Goal: Task Accomplishment & Management: Manage account settings

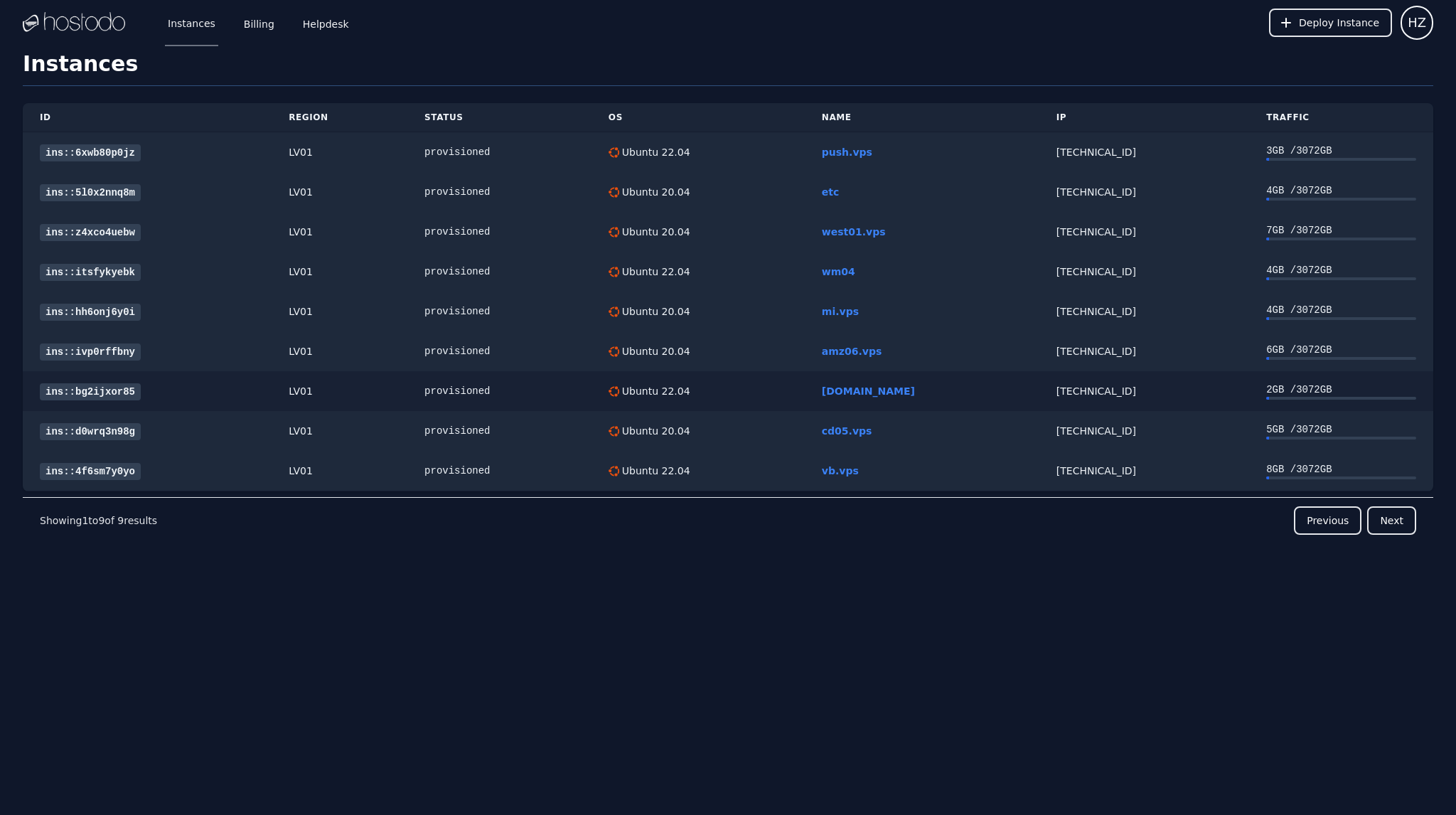
click at [140, 397] on div "ins::bg2ijxor85" at bounding box center [148, 391] width 215 height 15
click at [263, 15] on link "Billing" at bounding box center [259, 22] width 36 height 47
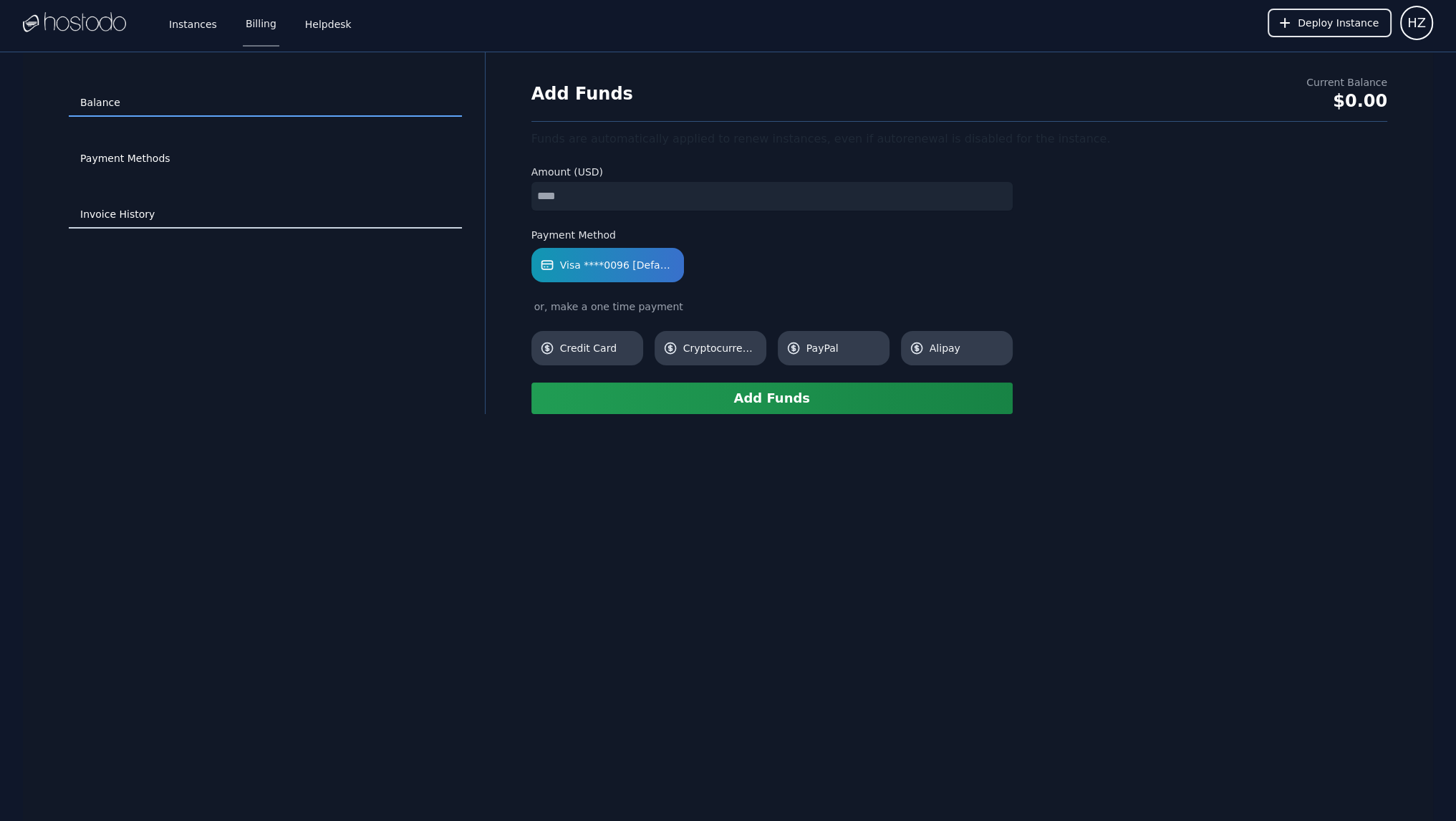
click at [121, 221] on link "Invoice History" at bounding box center [265, 215] width 393 height 27
